Goal: Task Accomplishment & Management: Use online tool/utility

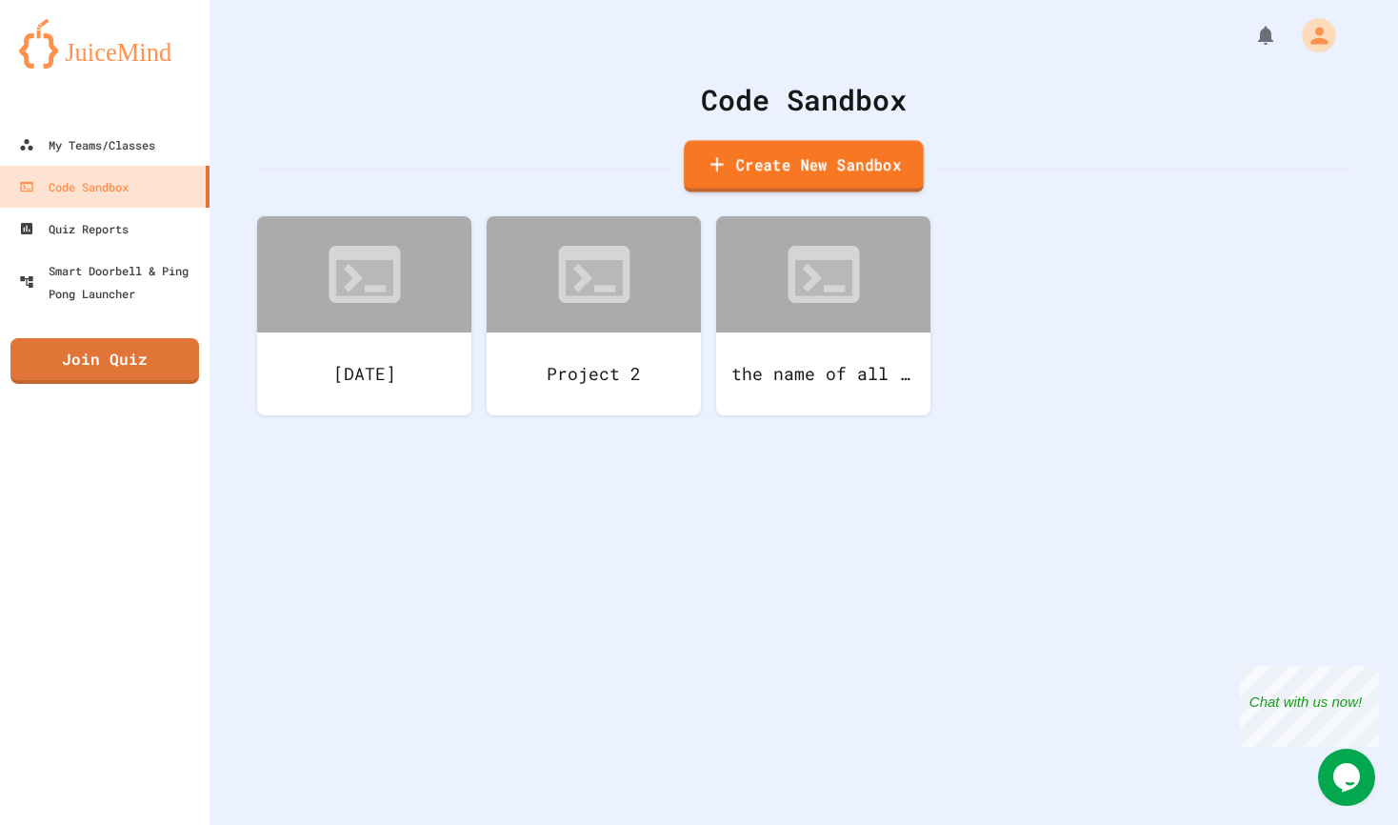
click at [711, 154] on link "Create New Sandbox" at bounding box center [804, 166] width 240 height 52
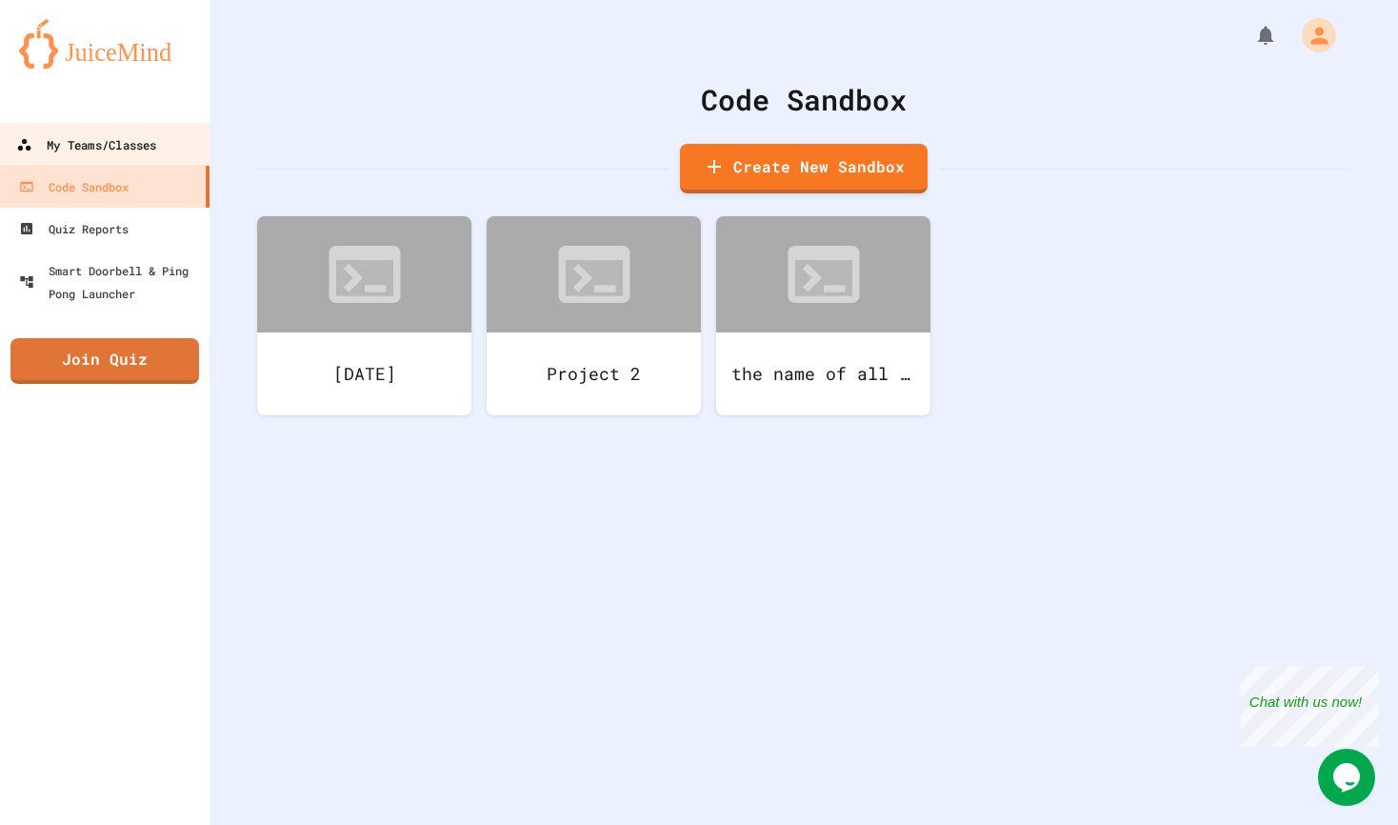
click at [131, 149] on div "My Teams/Classes" at bounding box center [86, 145] width 140 height 24
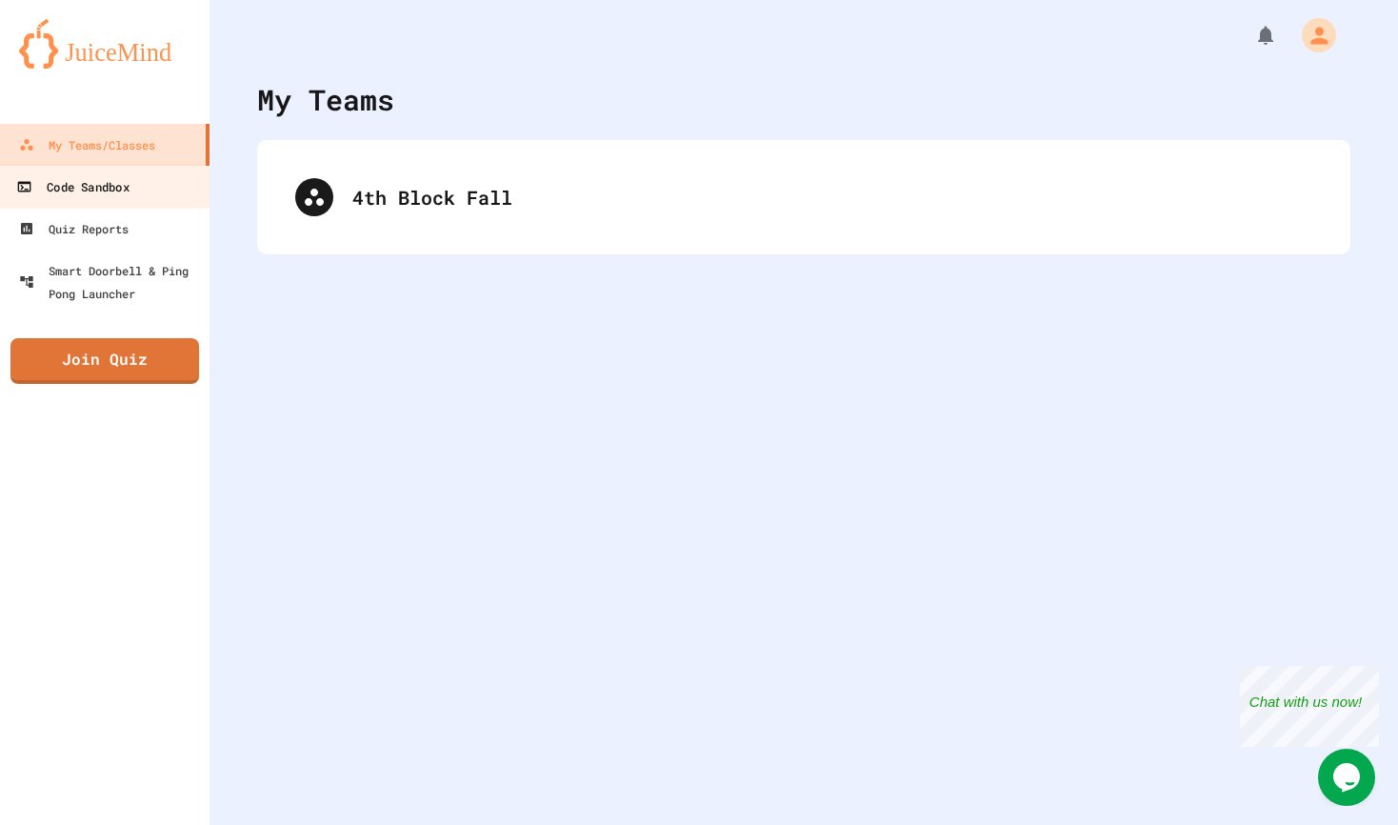
click at [75, 166] on link "Code Sandbox" at bounding box center [105, 186] width 216 height 43
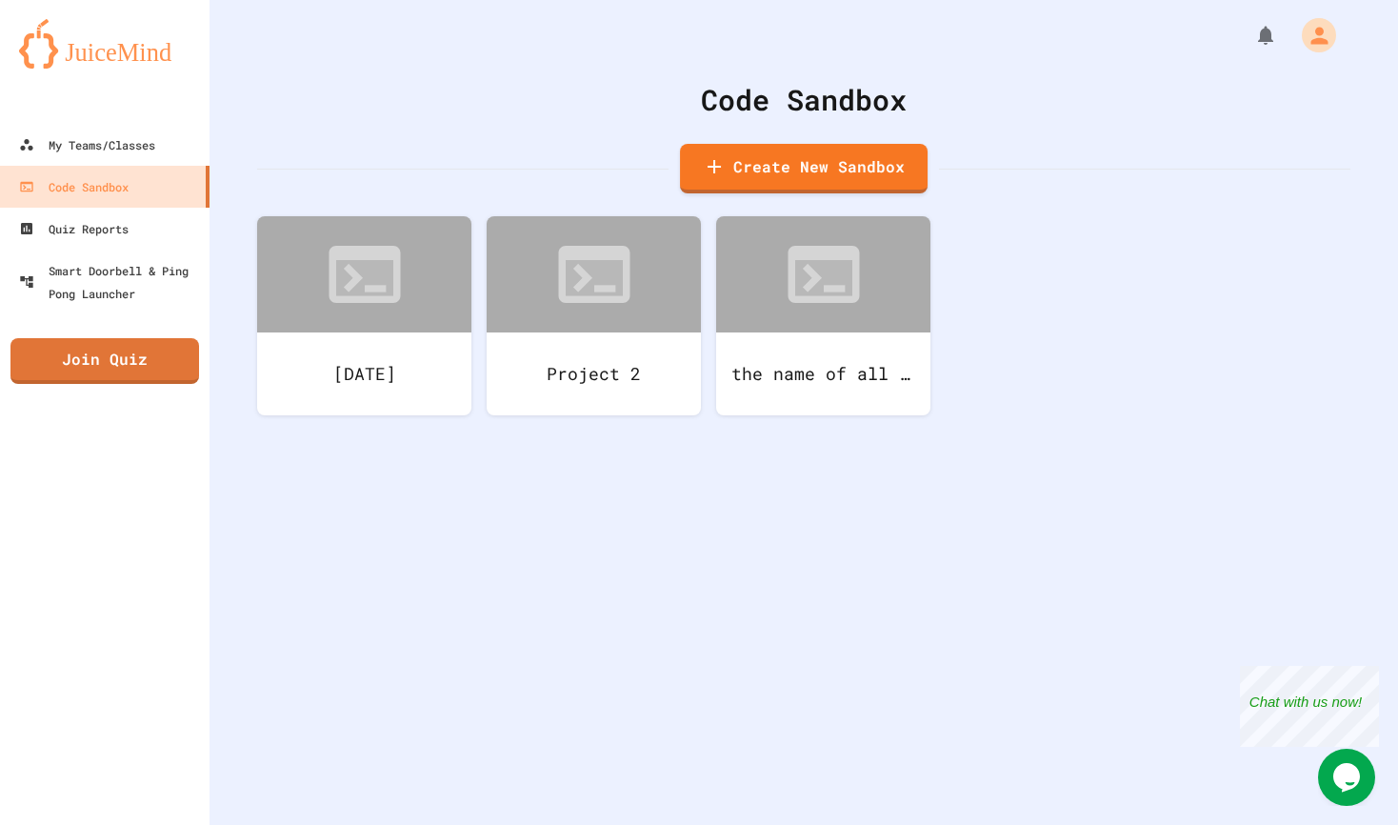
click at [802, 197] on div "Code Sandbox Create New Sandbox [DATE] Project 2 the name of all time" at bounding box center [804, 412] width 1189 height 825
click at [795, 187] on link "Create New Sandbox" at bounding box center [804, 166] width 230 height 52
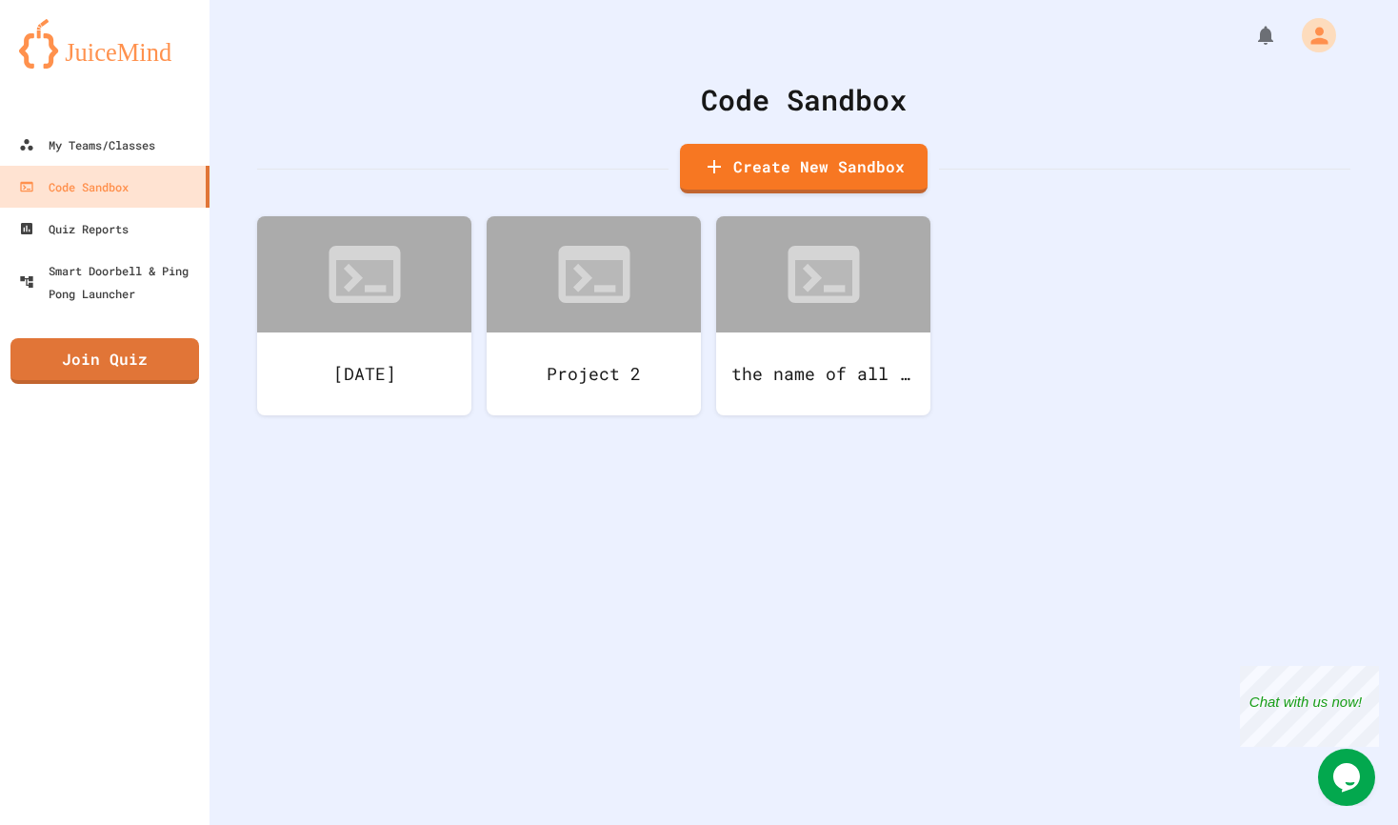
drag, startPoint x: 578, startPoint y: 230, endPoint x: 230, endPoint y: 264, distance: 349.3
type input "***"
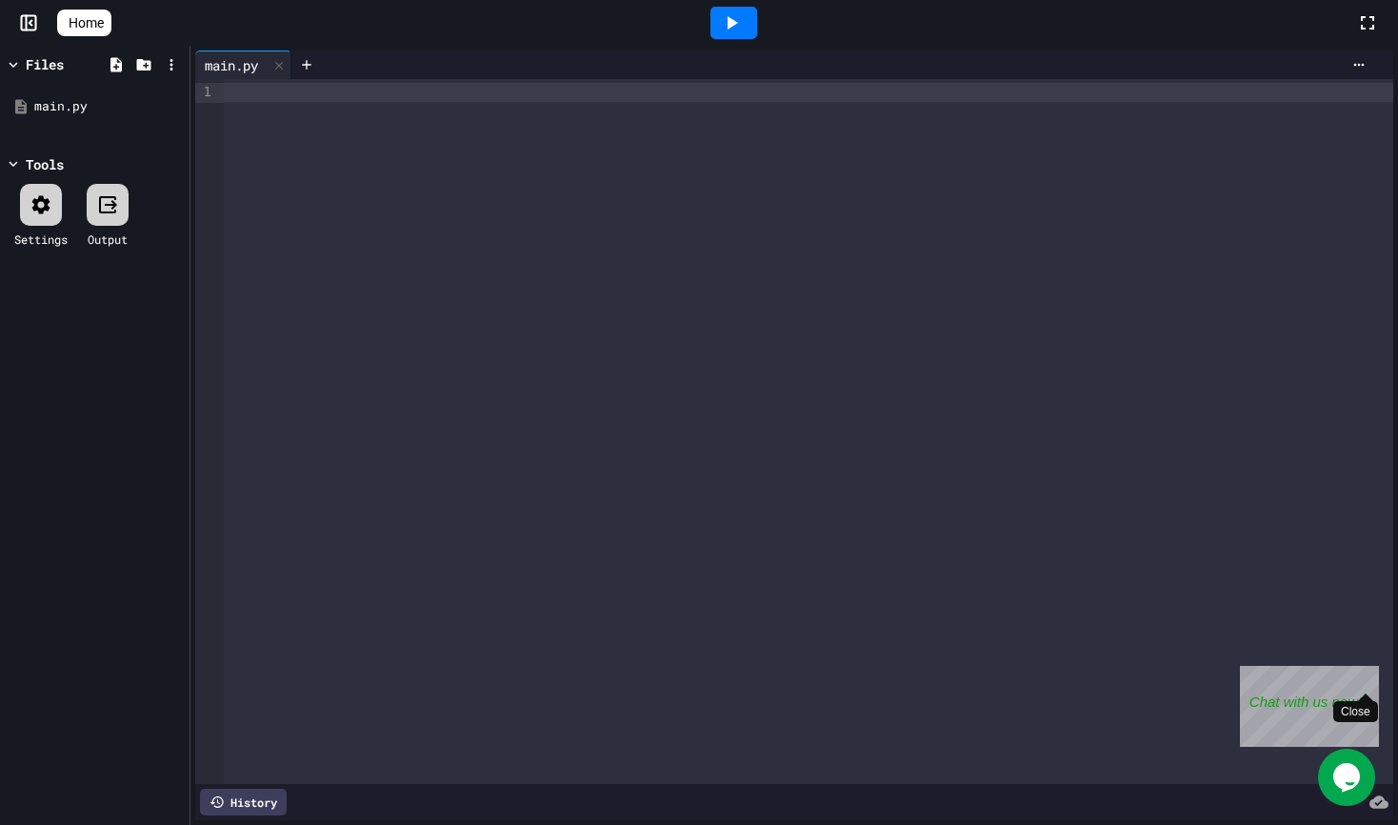
click at [1374, 680] on div "Close" at bounding box center [1365, 678] width 24 height 24
click at [434, 361] on div at bounding box center [809, 431] width 1170 height 705
